Goal: Check status

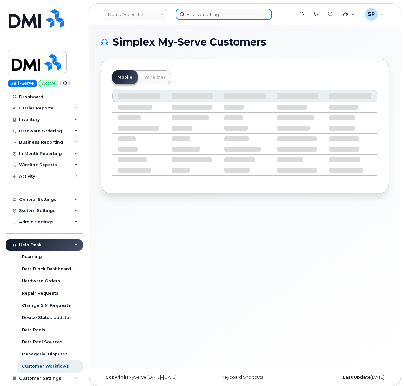
click at [230, 11] on input at bounding box center [224, 14] width 96 height 11
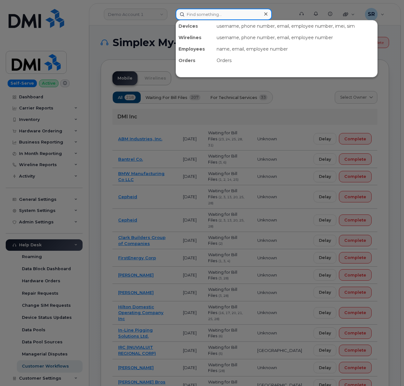
paste input "302465"
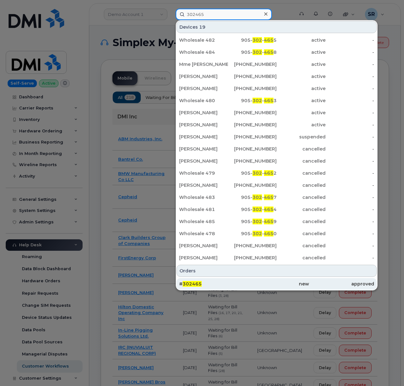
type input "302465"
click at [233, 282] on div "# 302465" at bounding box center [211, 283] width 65 height 6
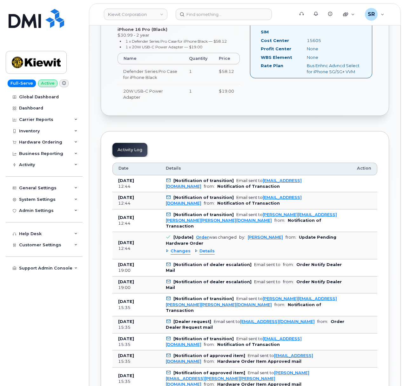
scroll to position [297, 0]
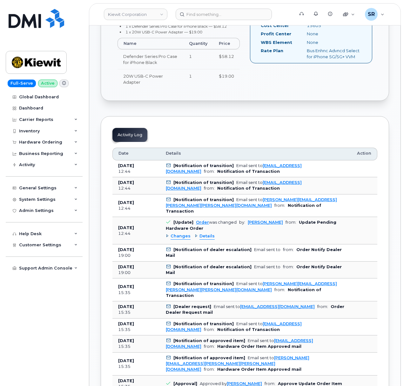
click at [200, 233] on span "Details" at bounding box center [207, 236] width 15 height 6
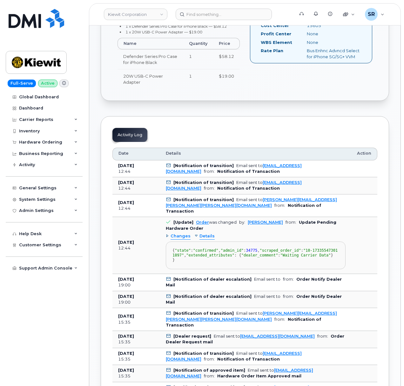
click at [205, 233] on span "Details" at bounding box center [207, 236] width 15 height 6
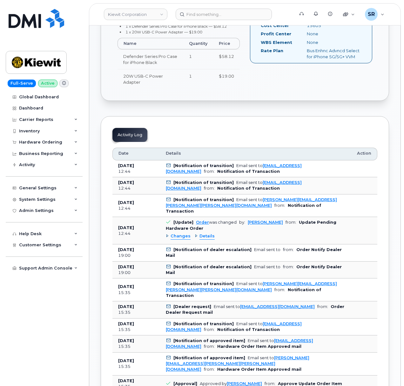
click at [182, 233] on span "Changes" at bounding box center [181, 236] width 20 height 6
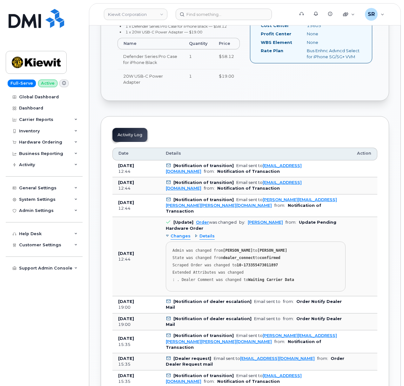
click at [182, 233] on span "Changes" at bounding box center [181, 236] width 20 height 6
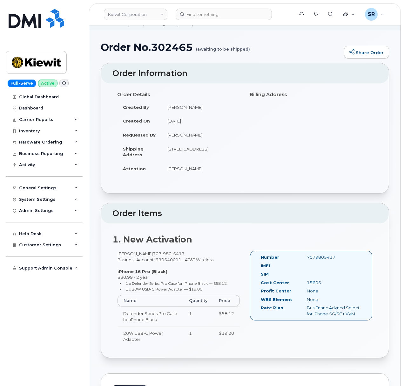
scroll to position [0, 0]
